Goal: Transaction & Acquisition: Purchase product/service

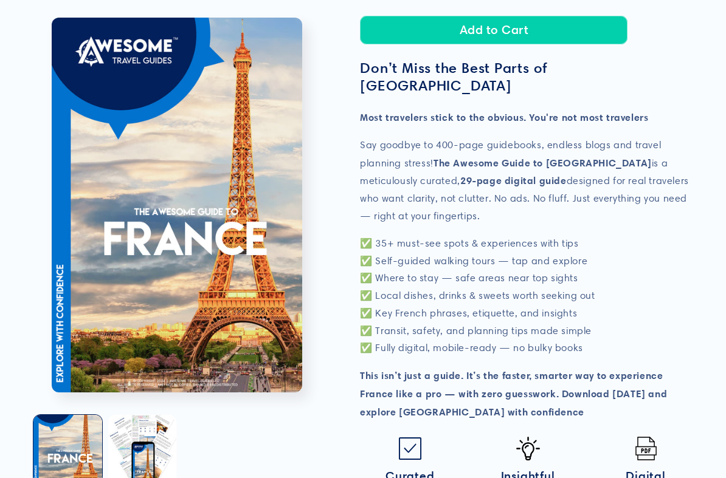
scroll to position [257, 0]
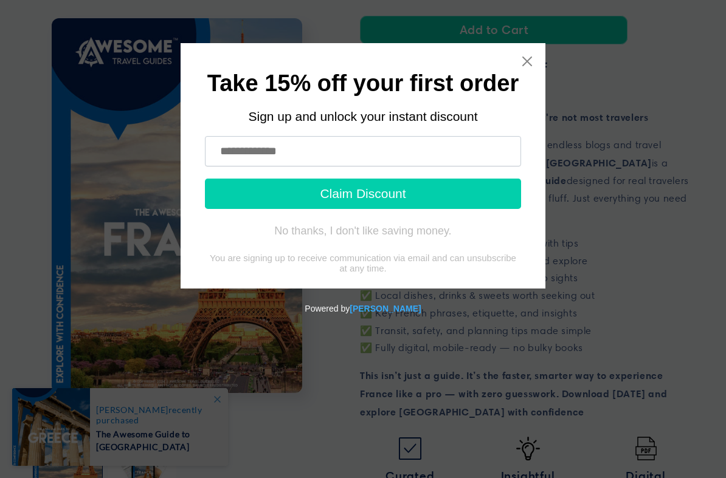
click at [220, 138] on input "text" at bounding box center [363, 151] width 316 height 30
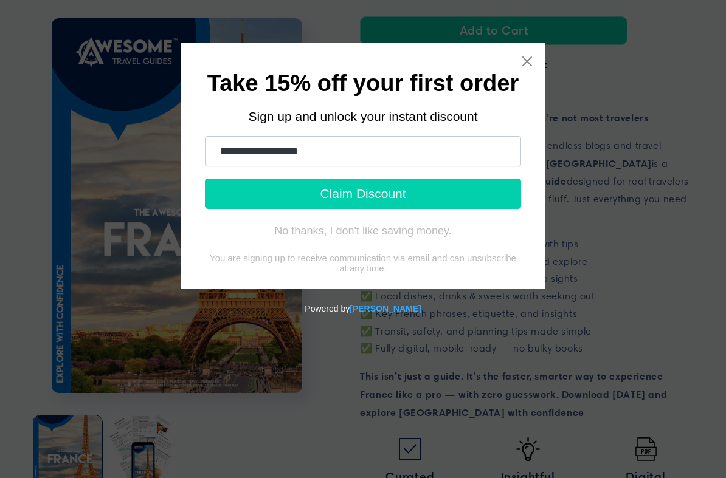
type input "**********"
click at [346, 191] on button "Claim Discount" at bounding box center [363, 194] width 316 height 30
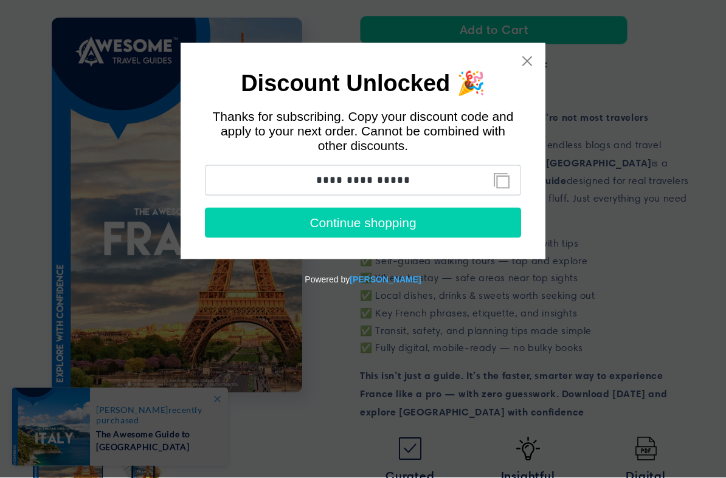
click at [526, 60] on icon "Close widget" at bounding box center [527, 61] width 12 height 12
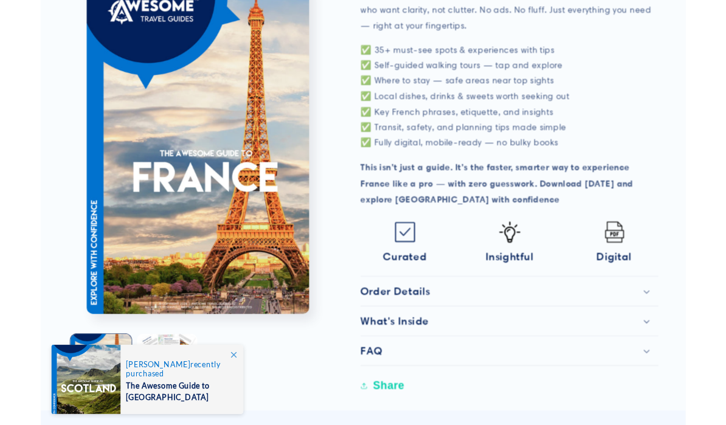
scroll to position [444, 0]
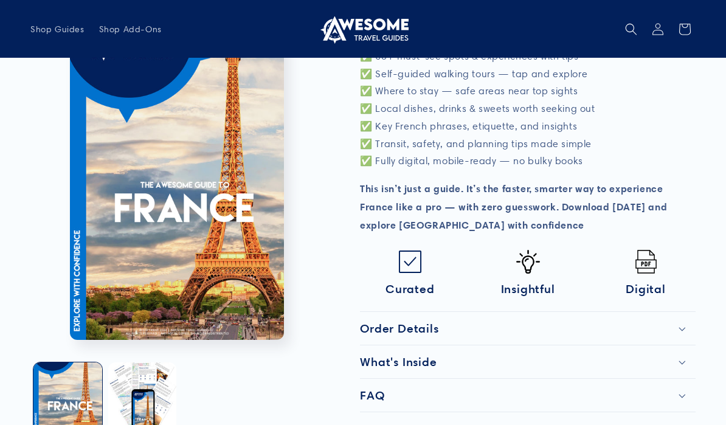
click at [409, 354] on h2 "What's Inside" at bounding box center [398, 361] width 77 height 15
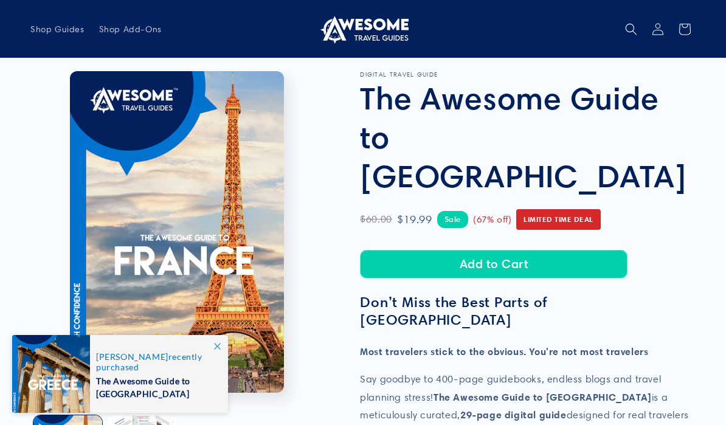
scroll to position [0, 0]
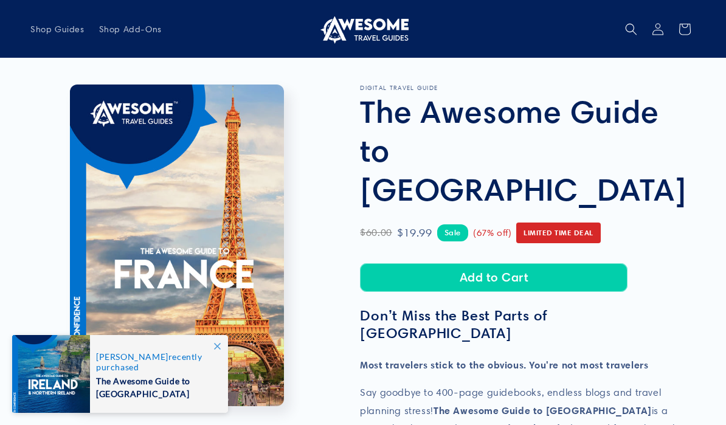
click at [489, 263] on button "Add to Cart" at bounding box center [493, 277] width 267 height 29
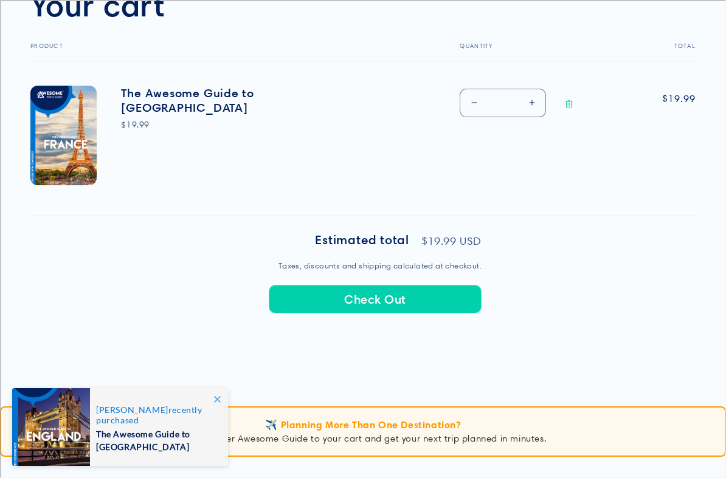
scroll to position [417, 0]
